Goal: Complete application form: Complete application form

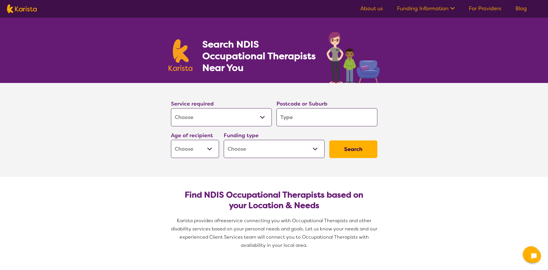
select select "[MEDICAL_DATA]"
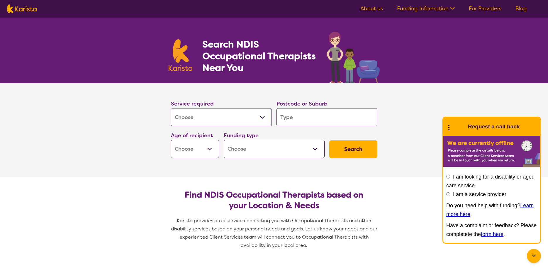
click at [296, 120] on input "search" at bounding box center [327, 117] width 101 height 18
type input "3"
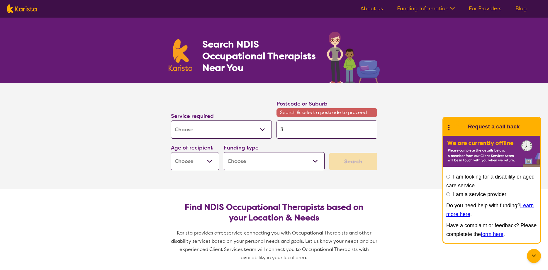
type input "31"
type input "315"
type input "3156"
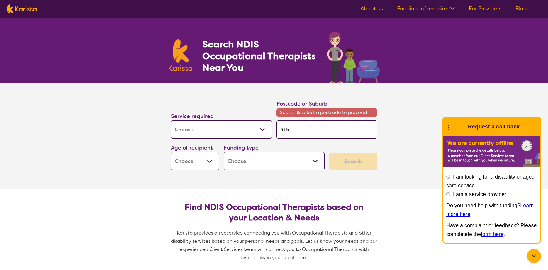
type input "3156"
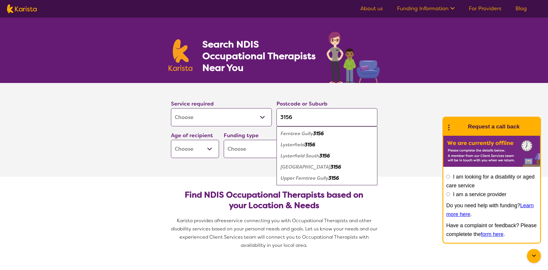
type input "3156"
click at [293, 134] on em "Ferntree Gully" at bounding box center [297, 133] width 33 height 6
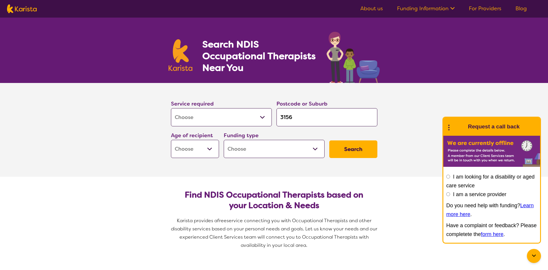
click at [171, 140] on select "Early Childhood - 0 to 9 Child - 10 to 11 Adolescent - 12 to 17 Adult - 18 to 6…" at bounding box center [195, 149] width 48 height 18
select select "AG"
click option "Aged - [DEMOGRAPHIC_DATA]+" at bounding box center [0, 0] width 0 height 0
select select "AG"
click at [224, 140] on select "Home Care Package (HCP) National Disability Insurance Scheme (NDIS) I don't know" at bounding box center [274, 149] width 101 height 18
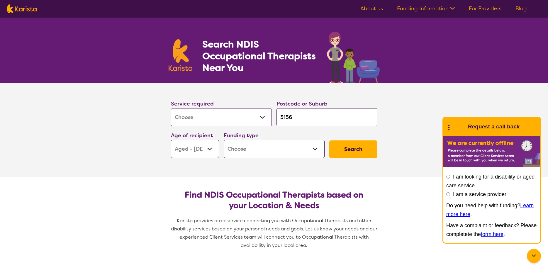
select select "i-don-t-know"
click option "I don't know" at bounding box center [0, 0] width 0 height 0
select select "i-don-t-know"
click at [224, 140] on select "Home Care Package (HCP) National Disability Insurance Scheme (NDIS) I don't know" at bounding box center [274, 149] width 101 height 18
click at [318, 151] on select "Home Care Package (HCP) National Disability Insurance Scheme (NDIS) I don't know" at bounding box center [274, 149] width 101 height 18
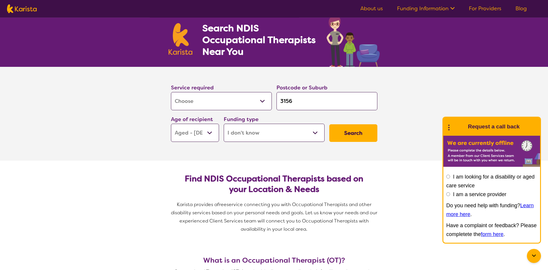
scroll to position [30, 0]
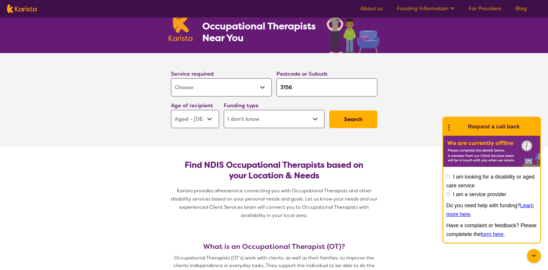
click at [354, 119] on button "Search" at bounding box center [353, 120] width 48 height 18
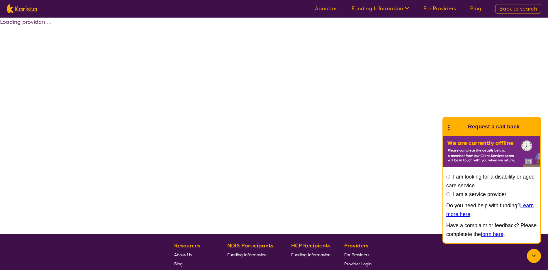
select select "[MEDICAL_DATA]"
select select "AG"
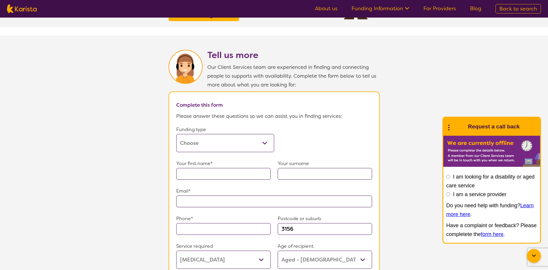
scroll to position [299, 0]
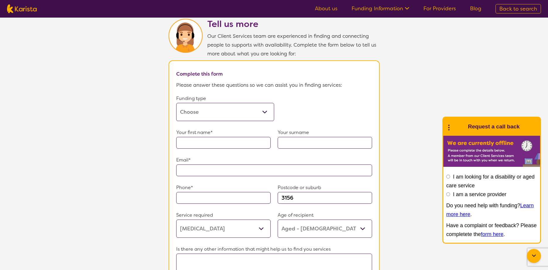
click at [264, 121] on select "Home Care Package (HCP) Home Care Package - Level 1 Home Care Package - Level 2…" at bounding box center [225, 112] width 98 height 18
click at [177, 149] on div "Your first name*" at bounding box center [223, 138] width 94 height 21
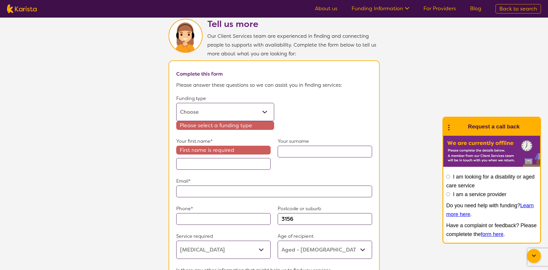
select select "i-don-t-know"
click option "I don't know" at bounding box center [0, 0] width 0 height 0
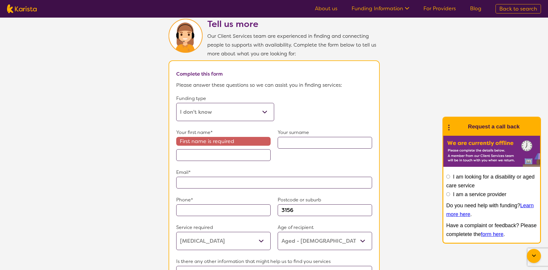
click at [196, 161] on input "text" at bounding box center [223, 155] width 94 height 12
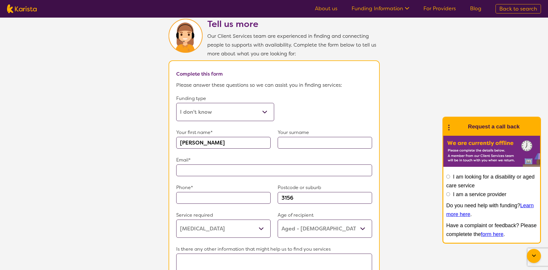
type input "[PERSON_NAME]"
click at [299, 149] on input "text" at bounding box center [325, 143] width 94 height 12
type input "Larter"
click at [182, 176] on input "text" at bounding box center [274, 171] width 196 height 12
type input "**********"
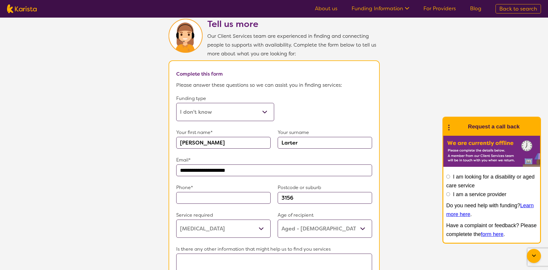
click at [186, 204] on input "text" at bounding box center [223, 198] width 94 height 12
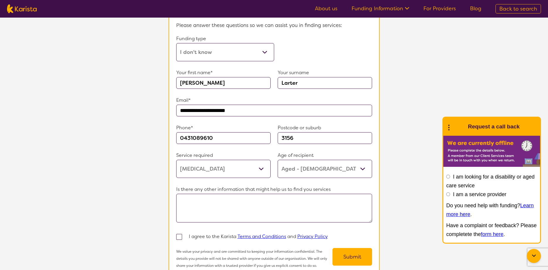
scroll to position [419, 0]
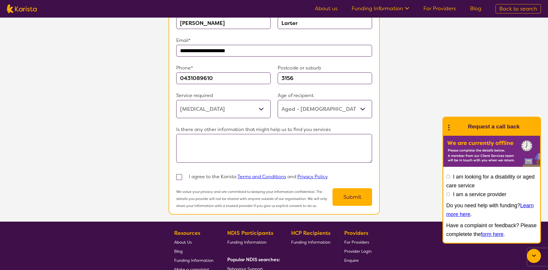
type input "0431089610"
click at [176, 100] on select "Allied Health Assistant Assessment ([MEDICAL_DATA] or [MEDICAL_DATA]) Behaviour…" at bounding box center [223, 109] width 94 height 18
click option "[MEDICAL_DATA]" at bounding box center [0, 0] width 0 height 0
click at [197, 150] on textarea at bounding box center [274, 148] width 196 height 29
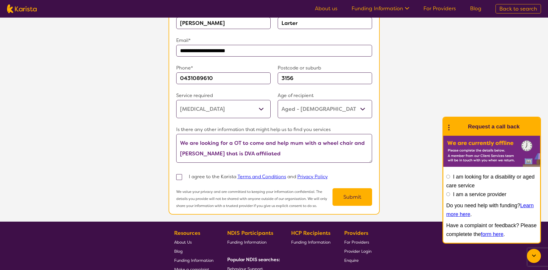
type textarea "We are looking for a OT to come and help mum with a wheel chair and [PERSON_NAM…"
click at [177, 180] on span at bounding box center [179, 177] width 6 height 6
click at [185, 179] on input "checkbox" at bounding box center [187, 177] width 4 height 4
checkbox input "true"
click at [198, 163] on textarea "We are looking for a OT to come and help mum with a wheel chair and [PERSON_NAM…" at bounding box center [274, 148] width 196 height 29
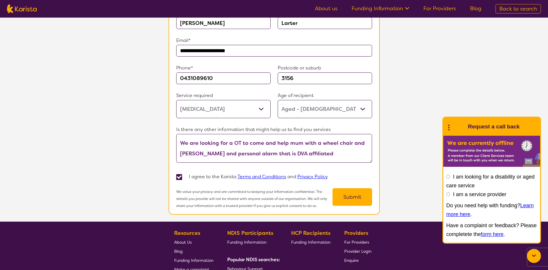
type textarea "We are looking for a OT to come and help mum with a wheel chair and [PERSON_NAM…"
click at [354, 206] on button "Submit" at bounding box center [353, 197] width 40 height 18
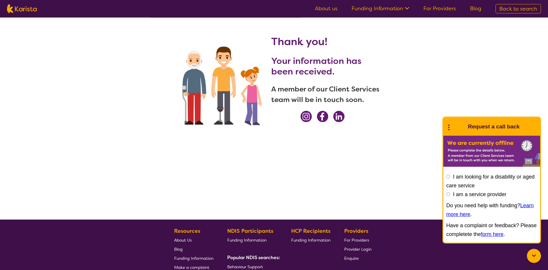
scroll to position [0, 0]
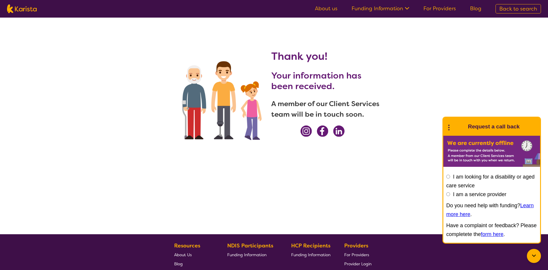
select select "[MEDICAL_DATA]"
select select "AG"
select select "i-don-t-know"
select select "[MEDICAL_DATA]"
select select "AG"
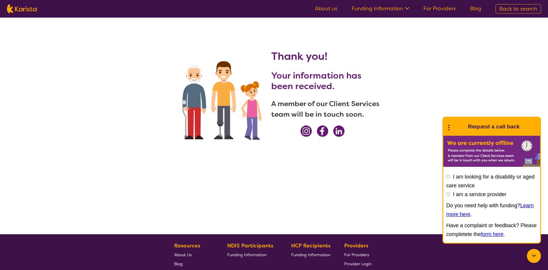
select select "i-don-t-know"
